Goal: Information Seeking & Learning: Learn about a topic

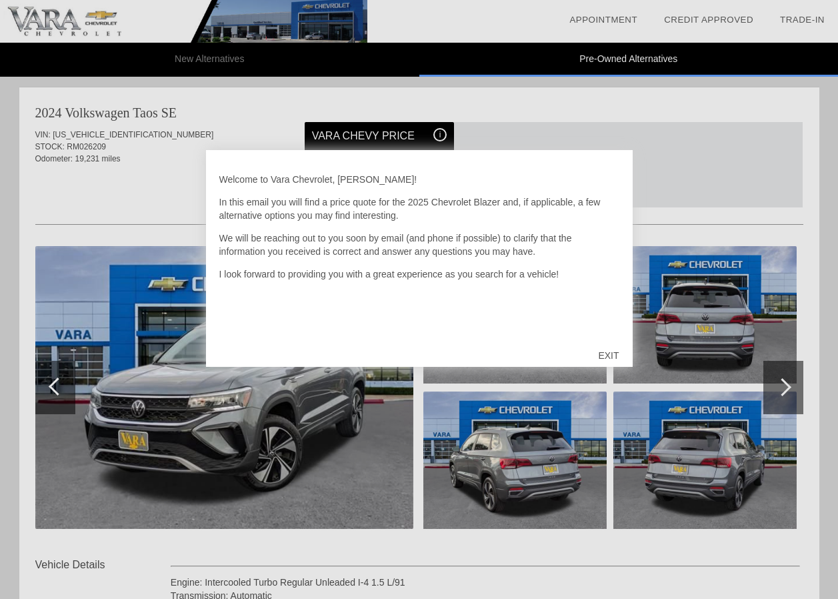
scroll to position [1367, 0]
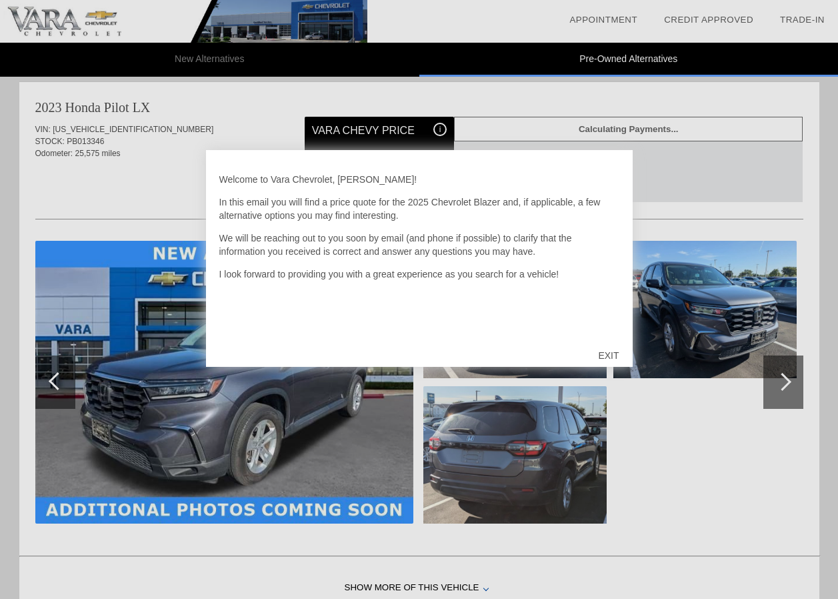
click at [659, 461] on div at bounding box center [419, 299] width 838 height 599
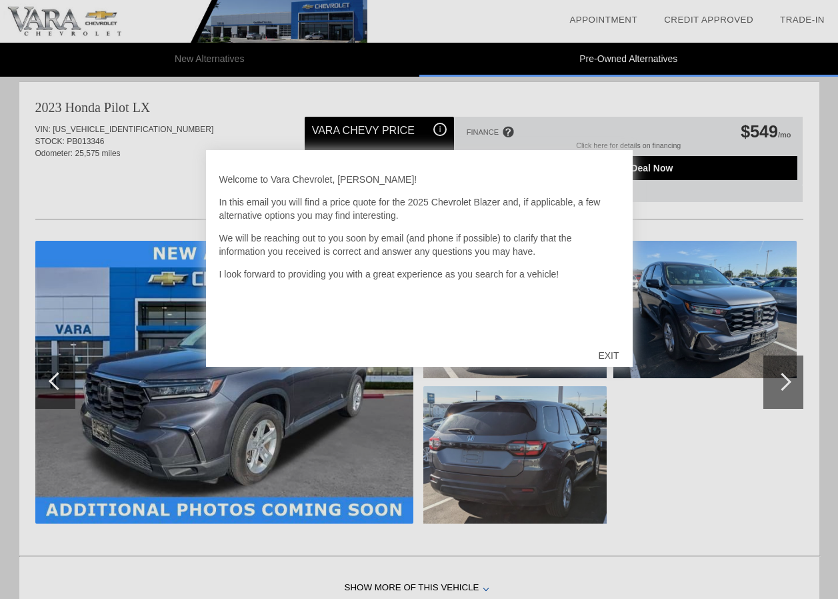
click at [608, 355] on div "EXIT" at bounding box center [608, 355] width 47 height 40
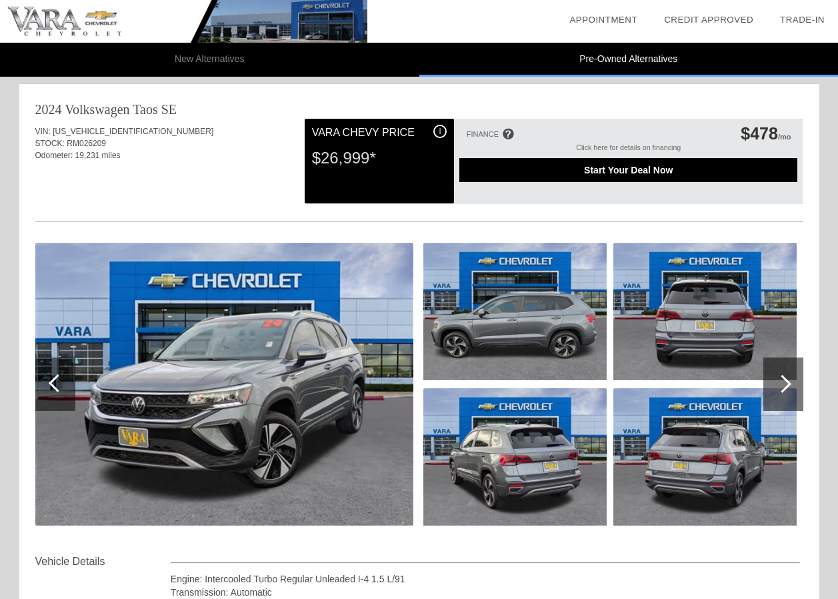
scroll to position [0, 0]
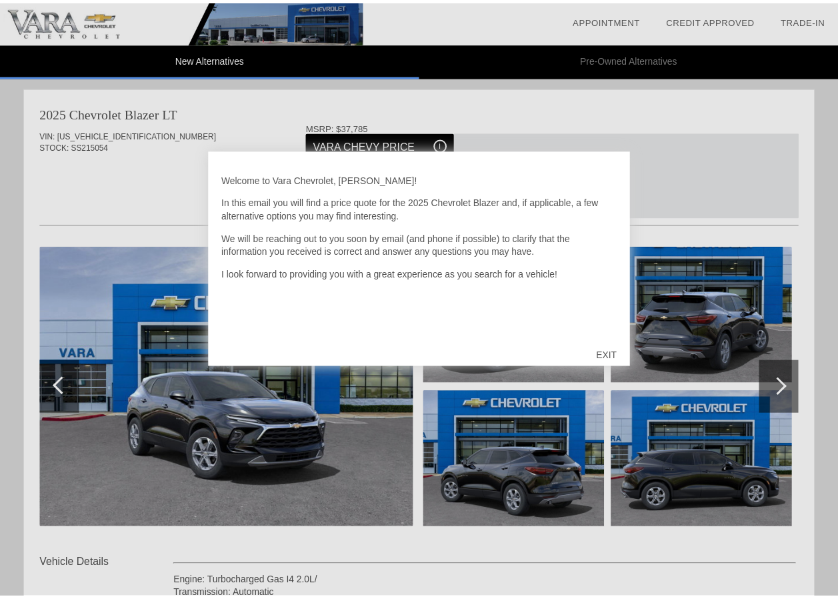
scroll to position [823, 0]
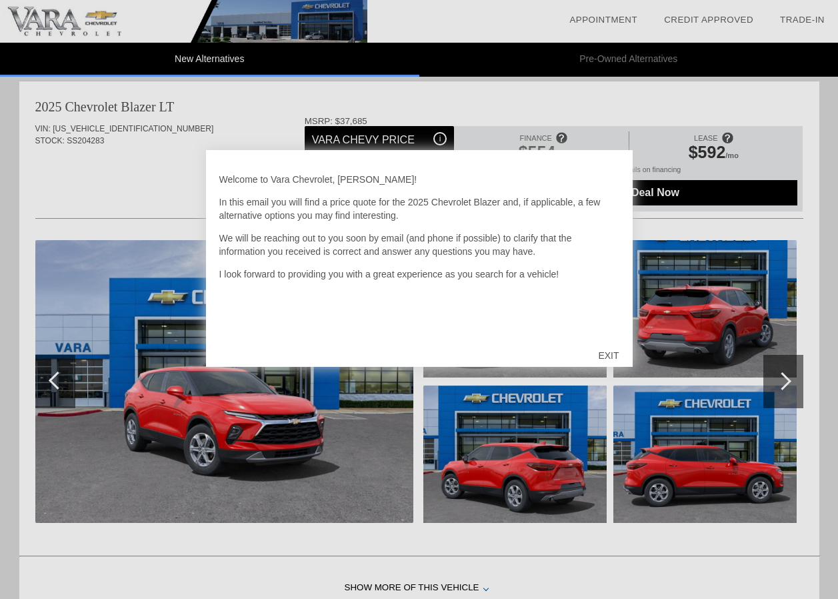
click at [609, 356] on div "EXIT" at bounding box center [608, 355] width 47 height 40
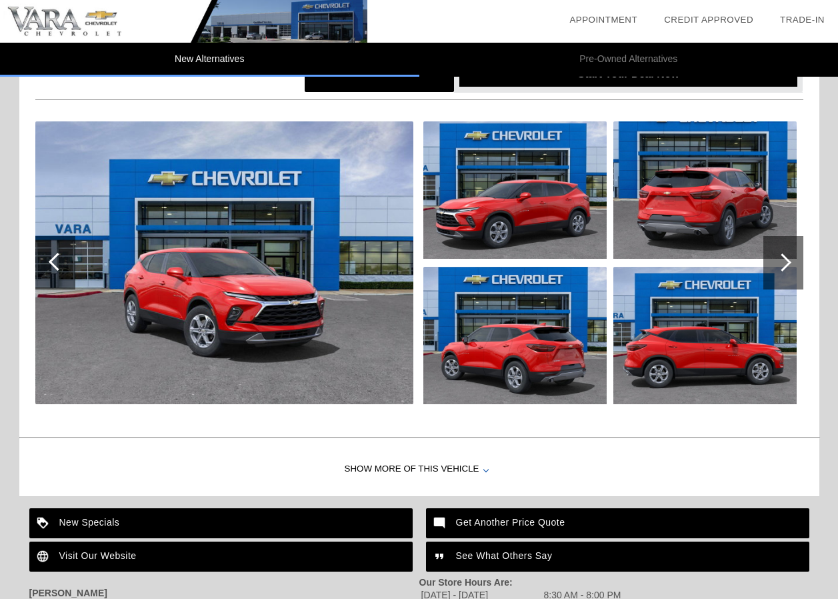
scroll to position [864, 0]
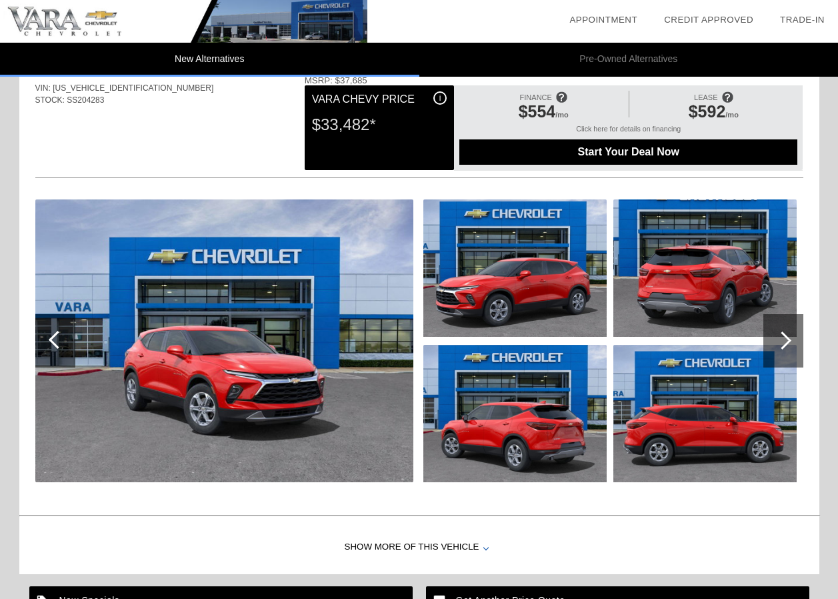
click at [682, 281] on img at bounding box center [705, 267] width 183 height 137
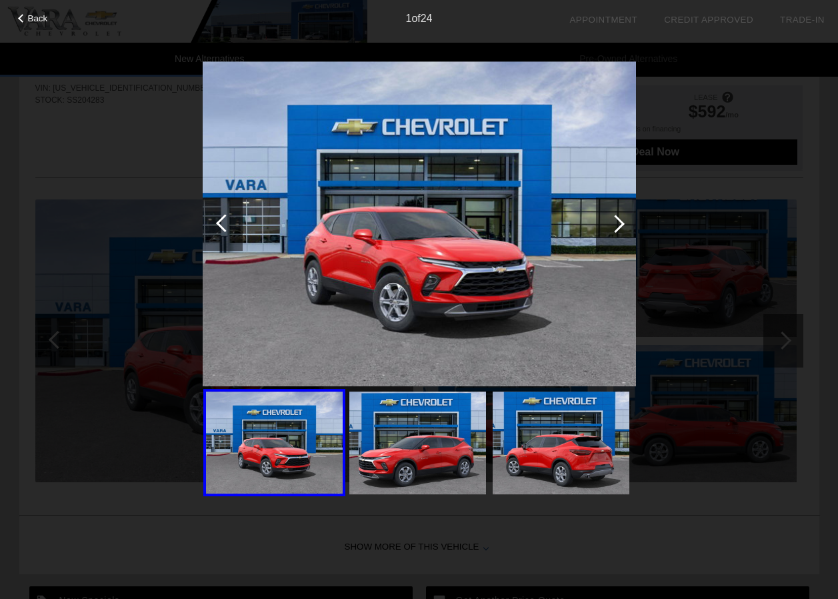
click at [558, 452] on img at bounding box center [561, 442] width 137 height 103
click at [624, 217] on div at bounding box center [616, 223] width 40 height 53
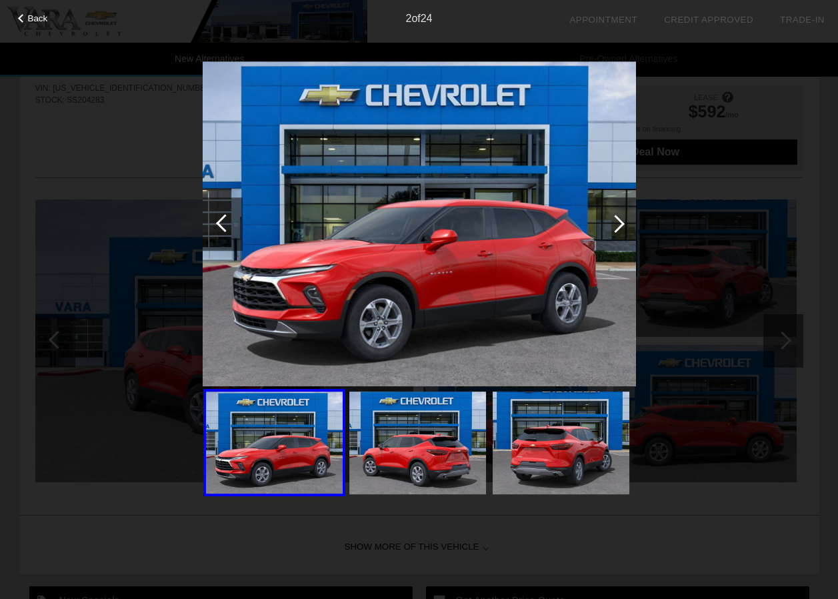
click at [624, 217] on div at bounding box center [616, 223] width 40 height 53
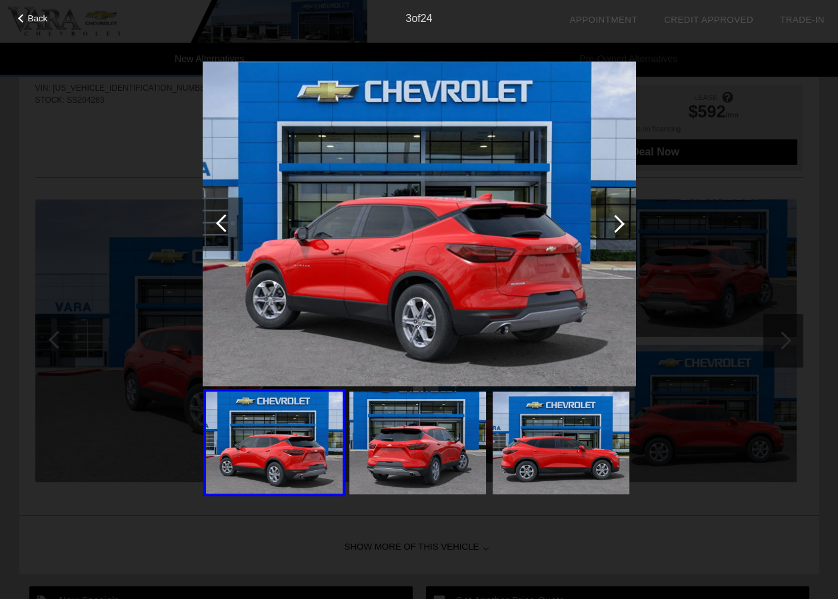
click at [622, 220] on div at bounding box center [616, 224] width 18 height 18
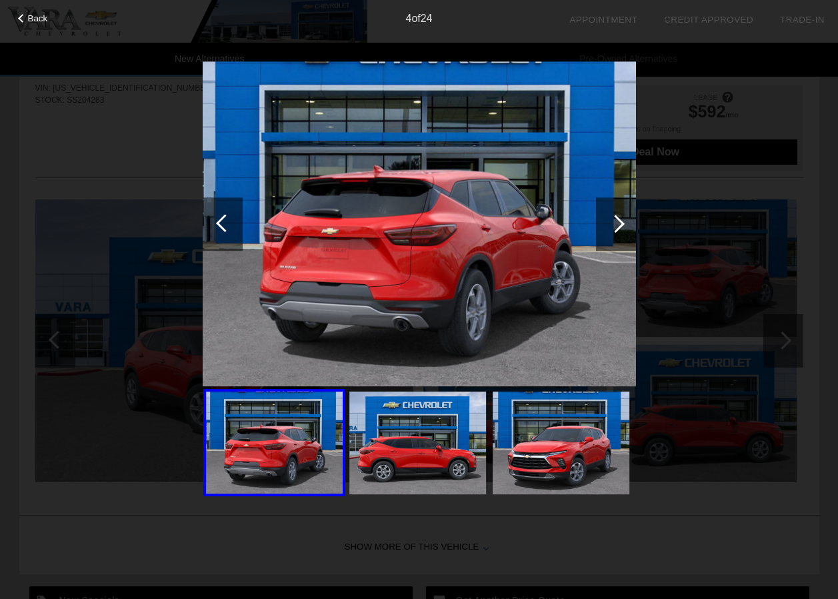
click at [622, 220] on div at bounding box center [616, 224] width 18 height 18
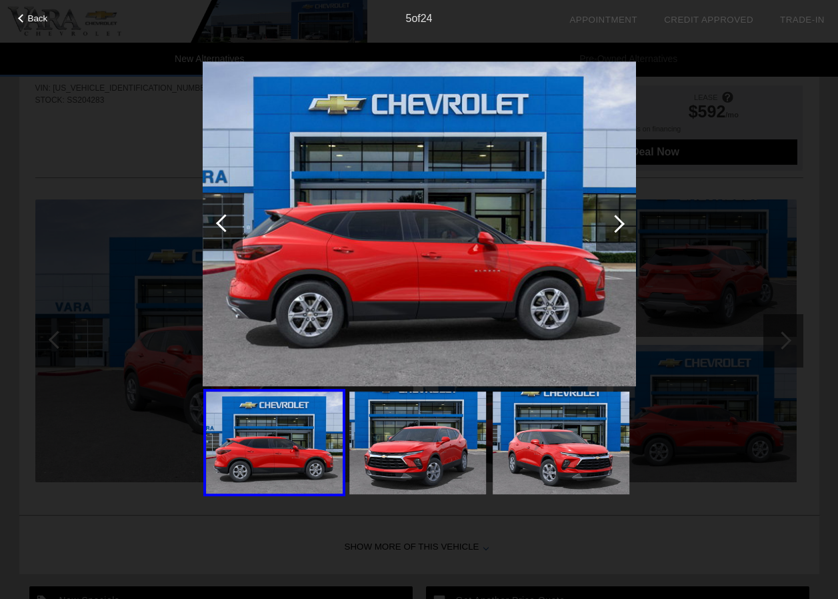
click at [622, 220] on div at bounding box center [616, 224] width 18 height 18
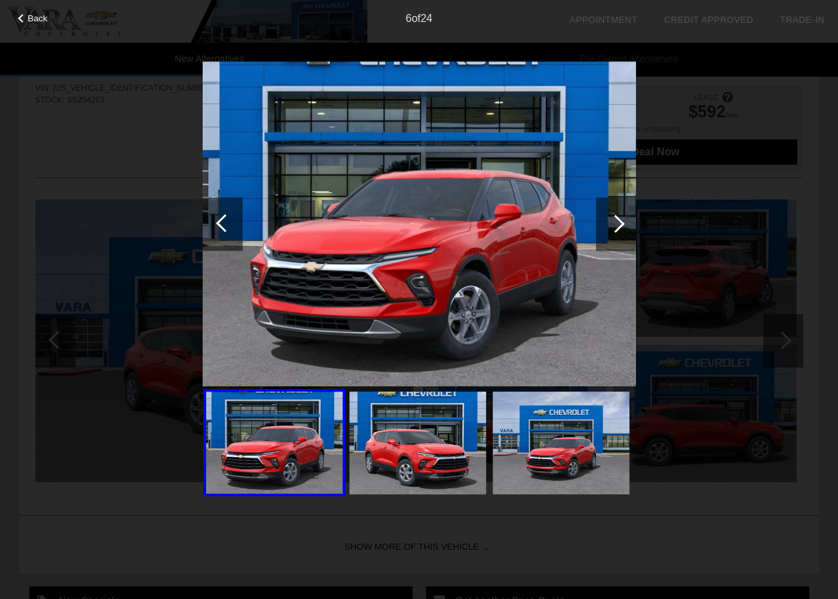
click at [622, 220] on div at bounding box center [616, 224] width 18 height 18
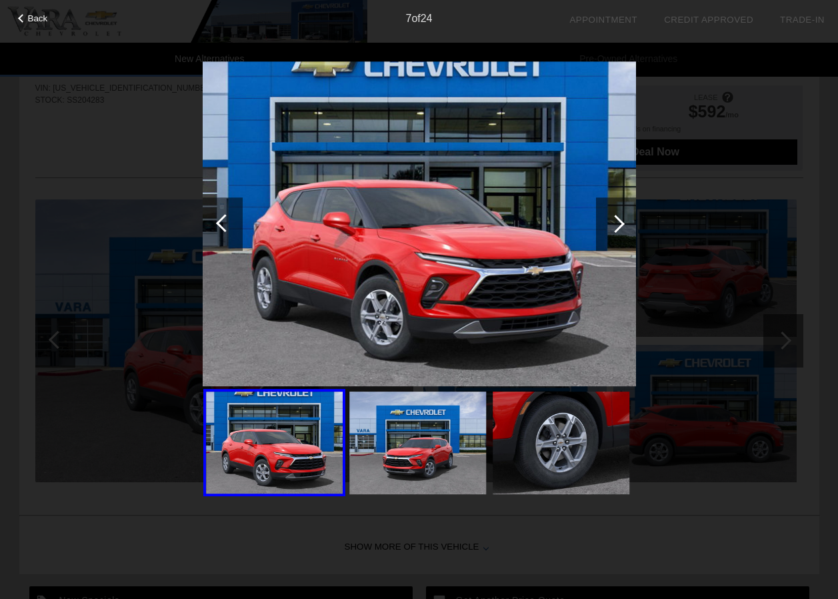
click at [622, 220] on div at bounding box center [616, 224] width 18 height 18
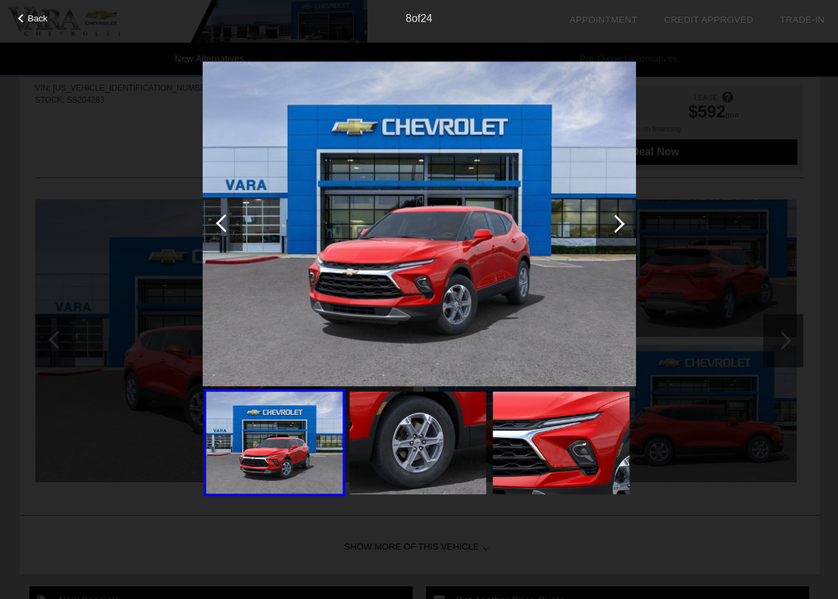
click at [616, 227] on div at bounding box center [616, 224] width 18 height 18
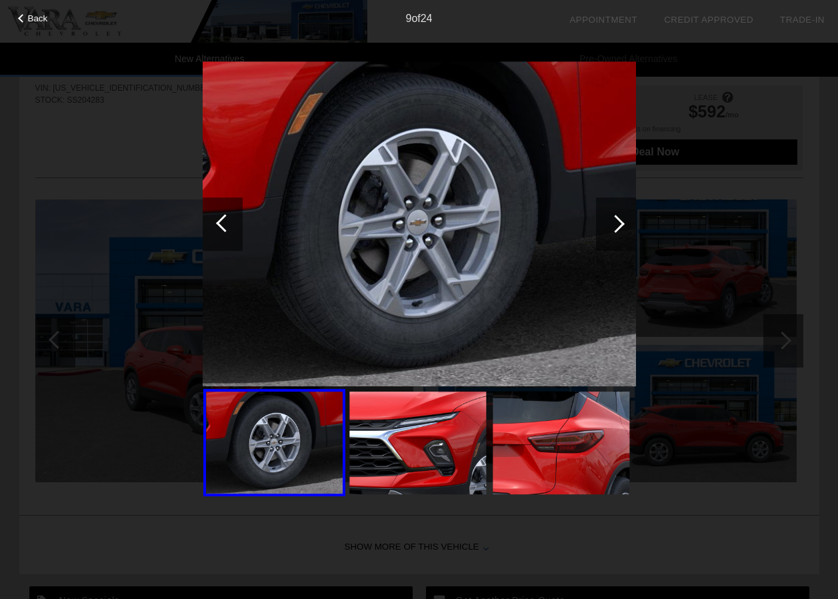
click at [616, 227] on div at bounding box center [616, 224] width 18 height 18
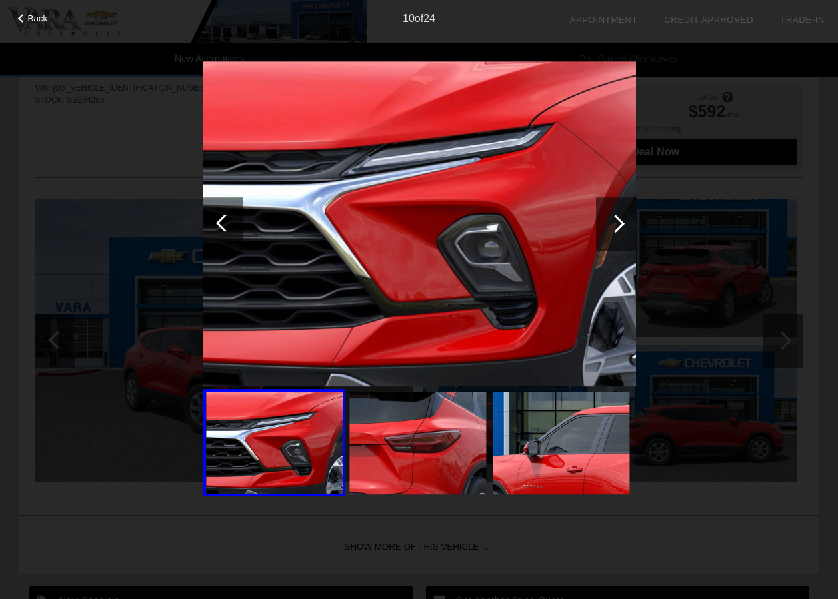
click at [616, 227] on div at bounding box center [616, 224] width 18 height 18
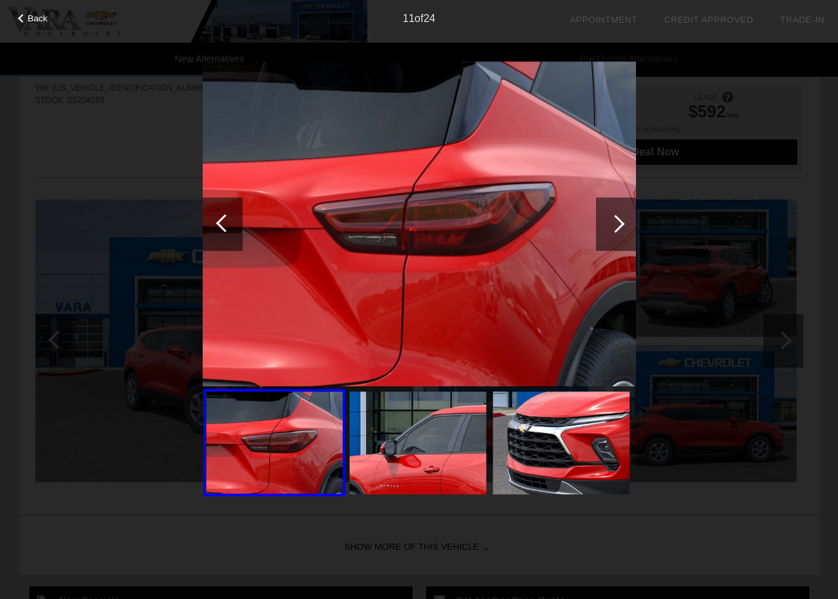
click at [616, 227] on div at bounding box center [616, 224] width 18 height 18
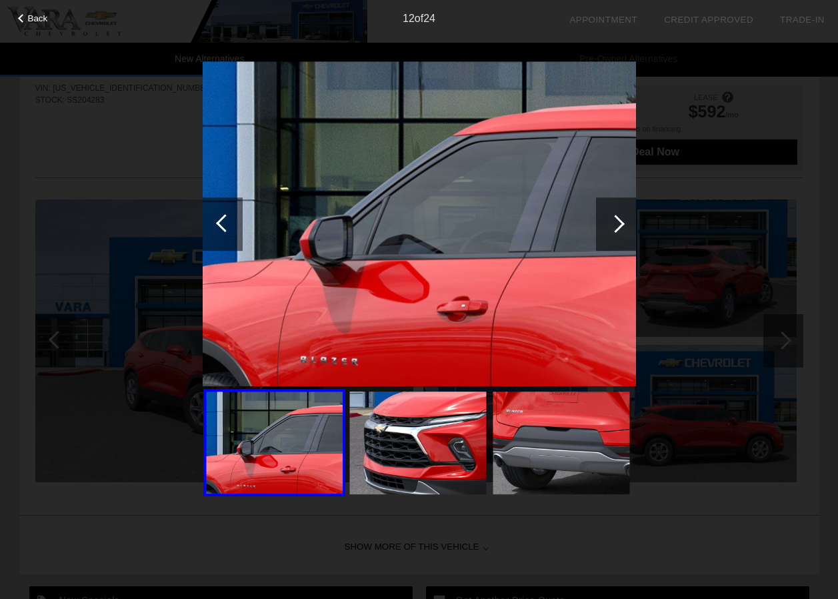
click at [616, 227] on div at bounding box center [616, 224] width 18 height 18
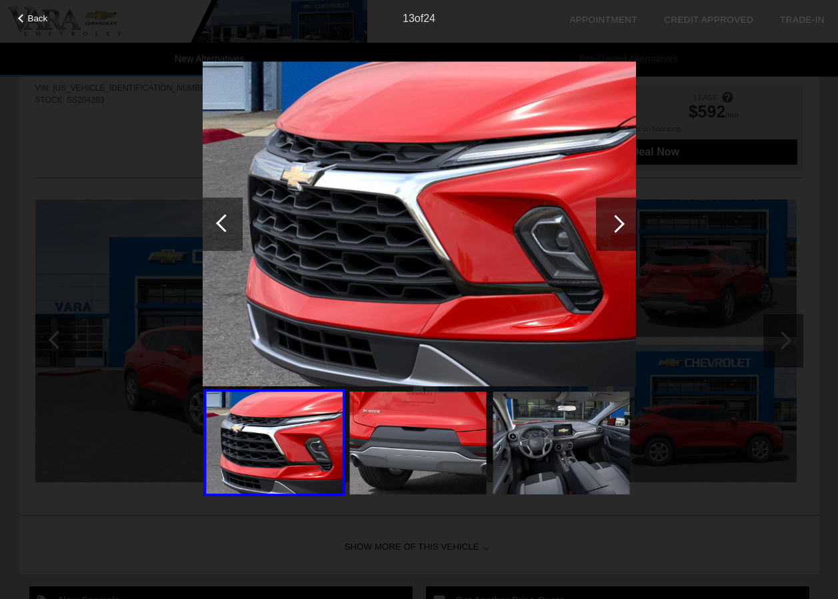
click at [616, 227] on div at bounding box center [616, 224] width 18 height 18
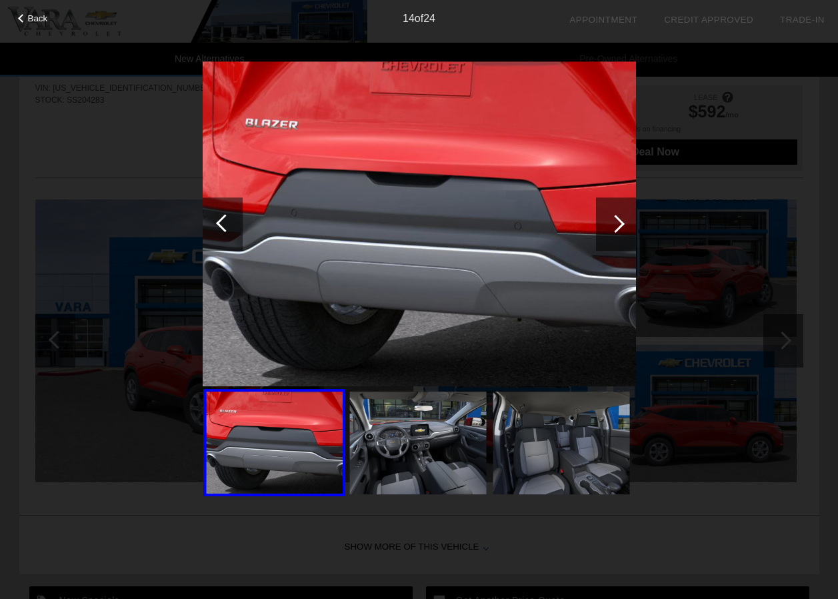
click at [618, 221] on div at bounding box center [616, 224] width 18 height 18
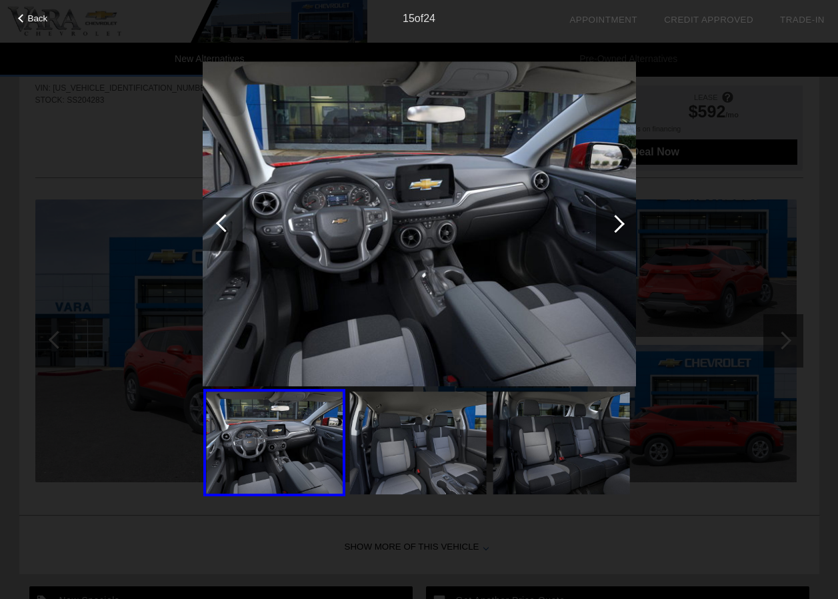
click at [620, 222] on div at bounding box center [616, 224] width 18 height 18
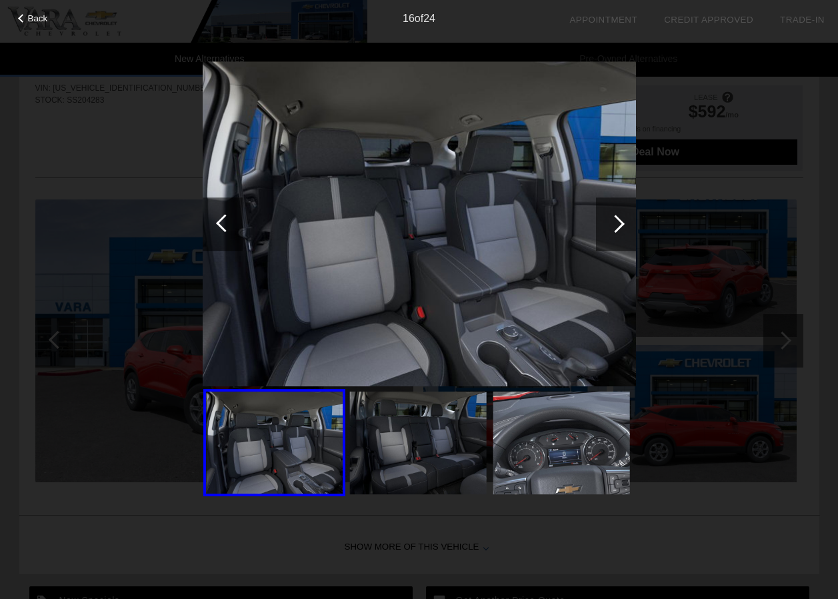
click at [620, 222] on div at bounding box center [616, 224] width 18 height 18
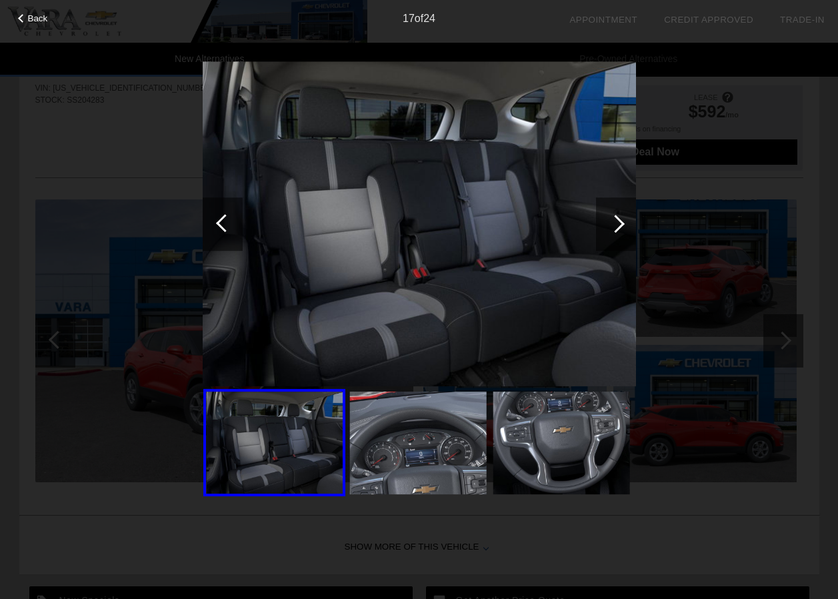
click at [620, 222] on div at bounding box center [616, 224] width 18 height 18
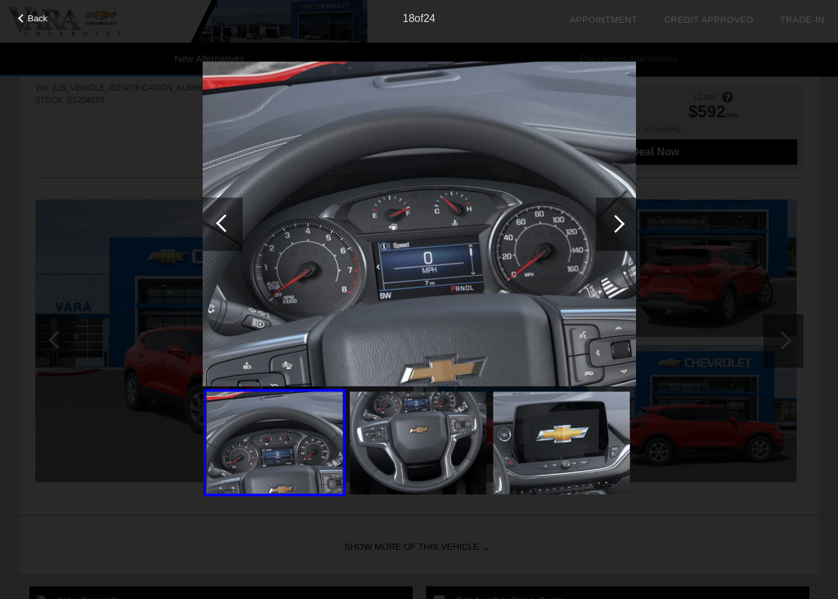
click at [620, 222] on div at bounding box center [616, 224] width 18 height 18
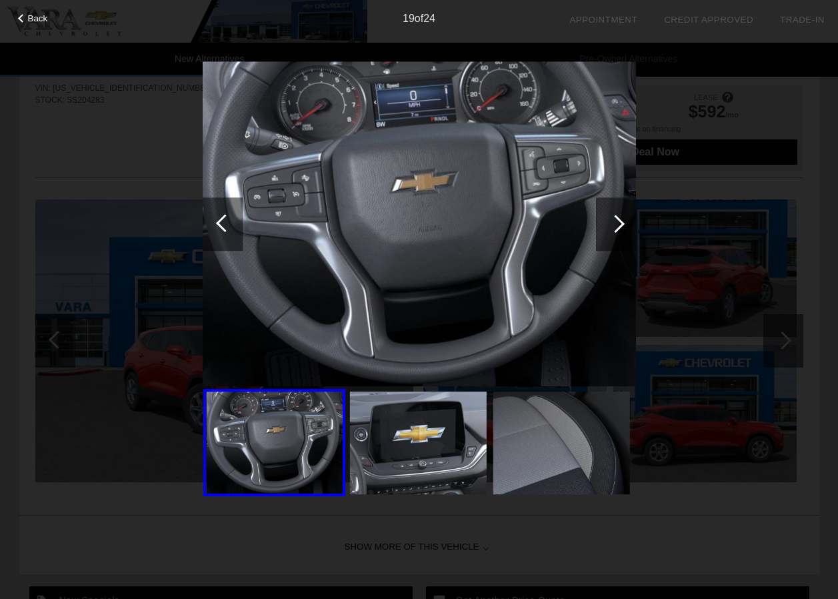
click at [620, 222] on div at bounding box center [616, 224] width 18 height 18
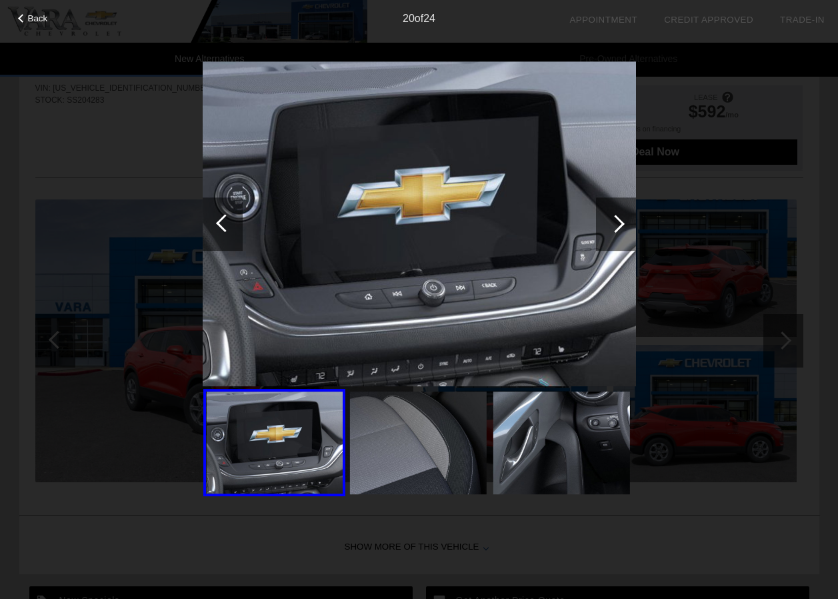
click at [620, 222] on div at bounding box center [616, 224] width 18 height 18
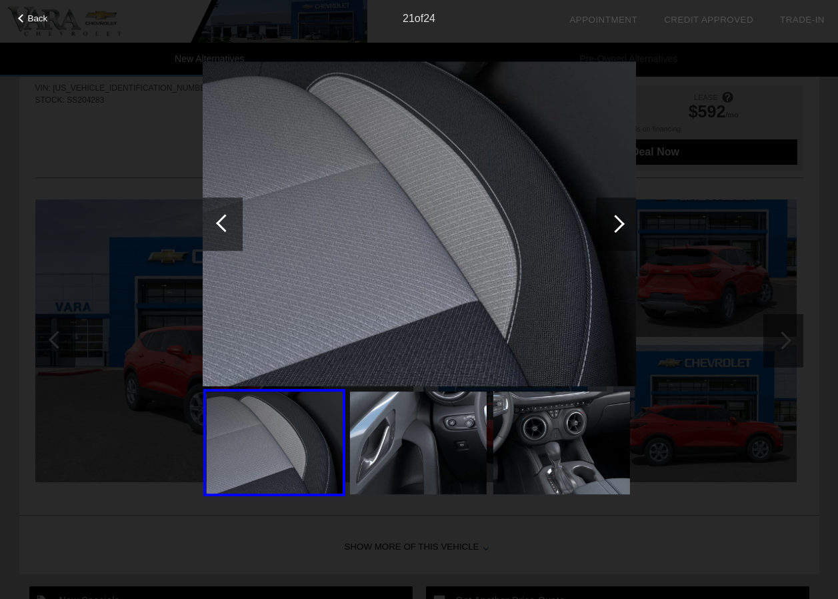
click at [620, 222] on div at bounding box center [616, 224] width 18 height 18
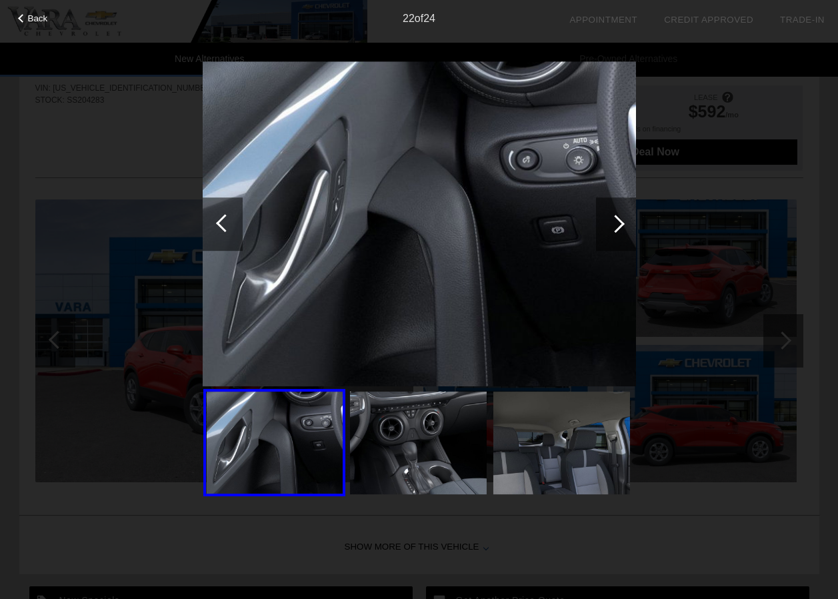
click at [620, 222] on div at bounding box center [616, 224] width 18 height 18
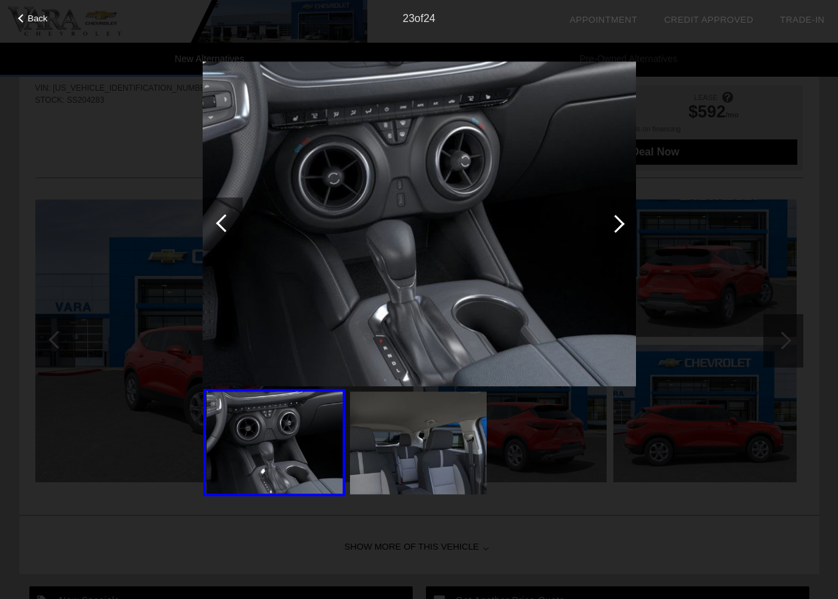
click at [623, 225] on div at bounding box center [616, 224] width 18 height 18
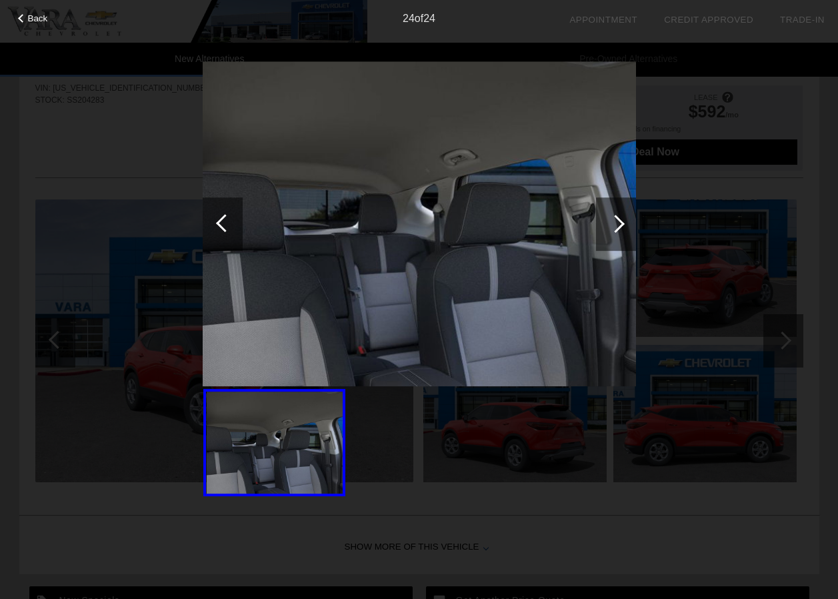
click at [623, 225] on div at bounding box center [616, 224] width 18 height 18
click at [619, 223] on div at bounding box center [616, 224] width 18 height 18
click at [806, 120] on div "Back 24 of 24" at bounding box center [419, 299] width 838 height 599
click at [119, 141] on div "Back 24 of 24" at bounding box center [419, 299] width 838 height 599
click at [34, 23] on span "Back" at bounding box center [38, 18] width 20 height 10
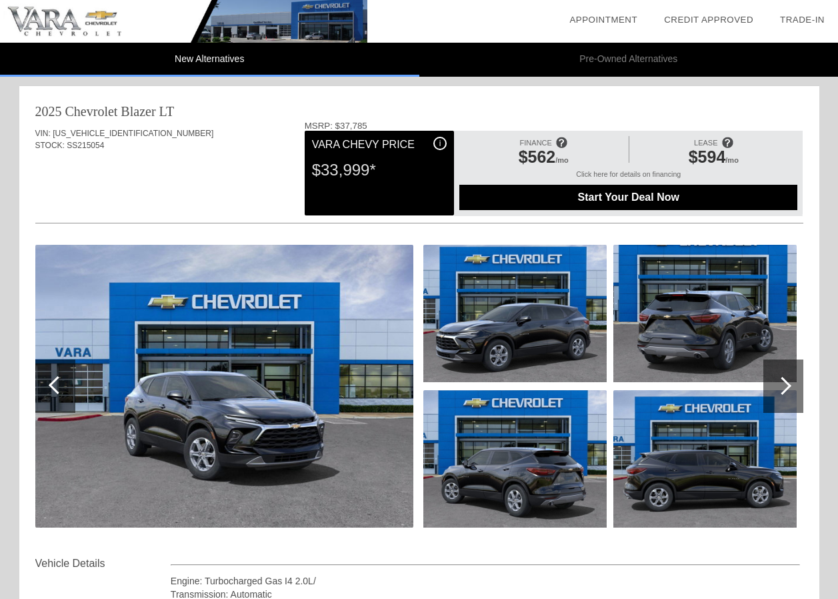
scroll to position [0, 0]
